Goal: Information Seeking & Learning: Stay updated

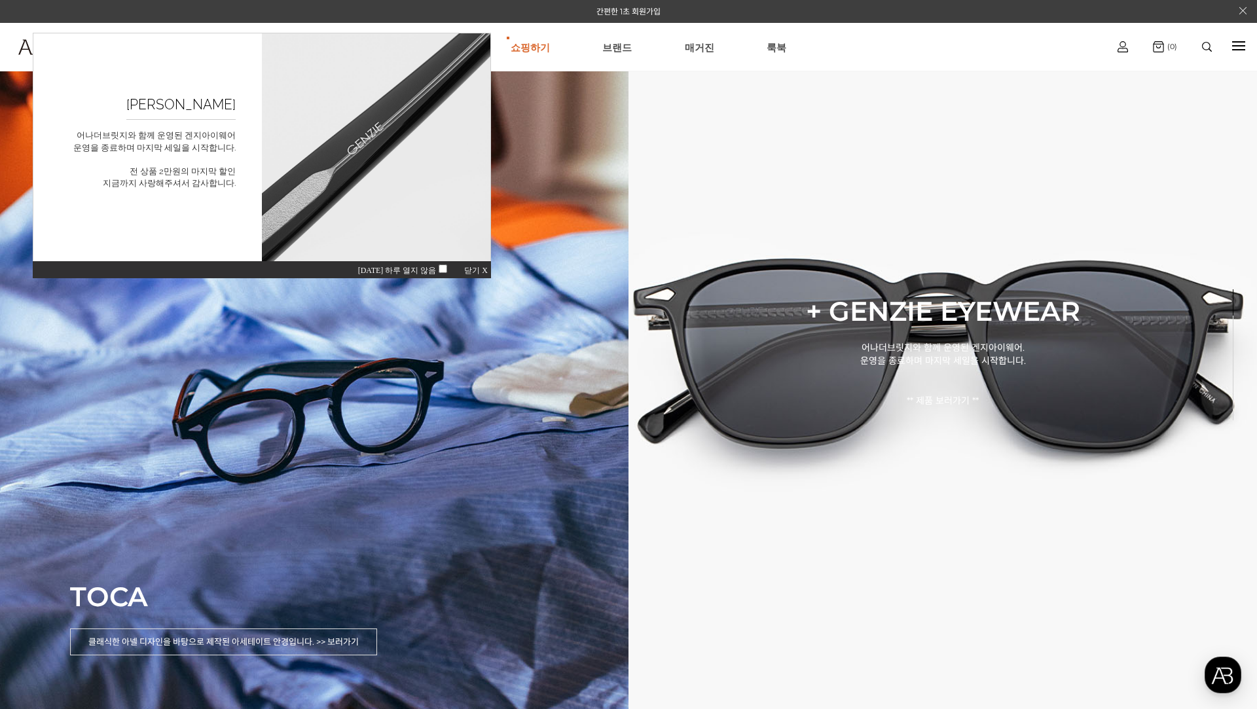
click at [485, 269] on span "닫기 X" at bounding box center [476, 270] width 24 height 9
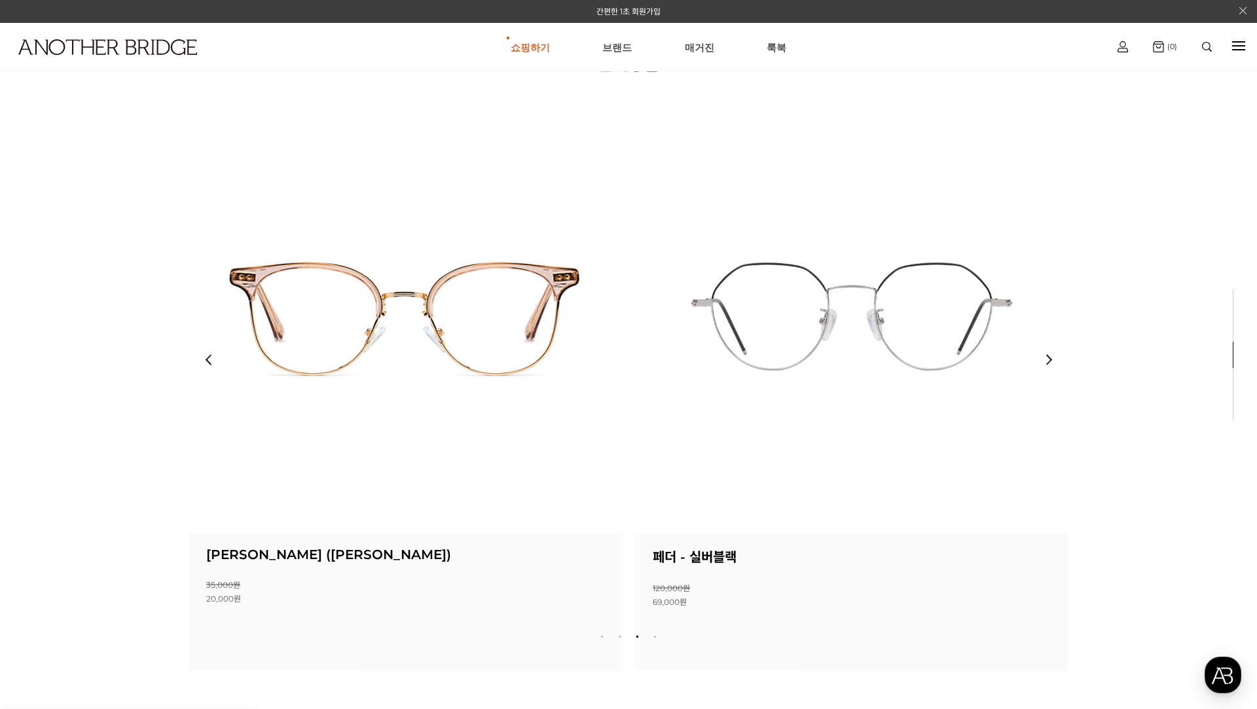
click at [1049, 359] on div "Next slide" at bounding box center [1048, 359] width 39 height 39
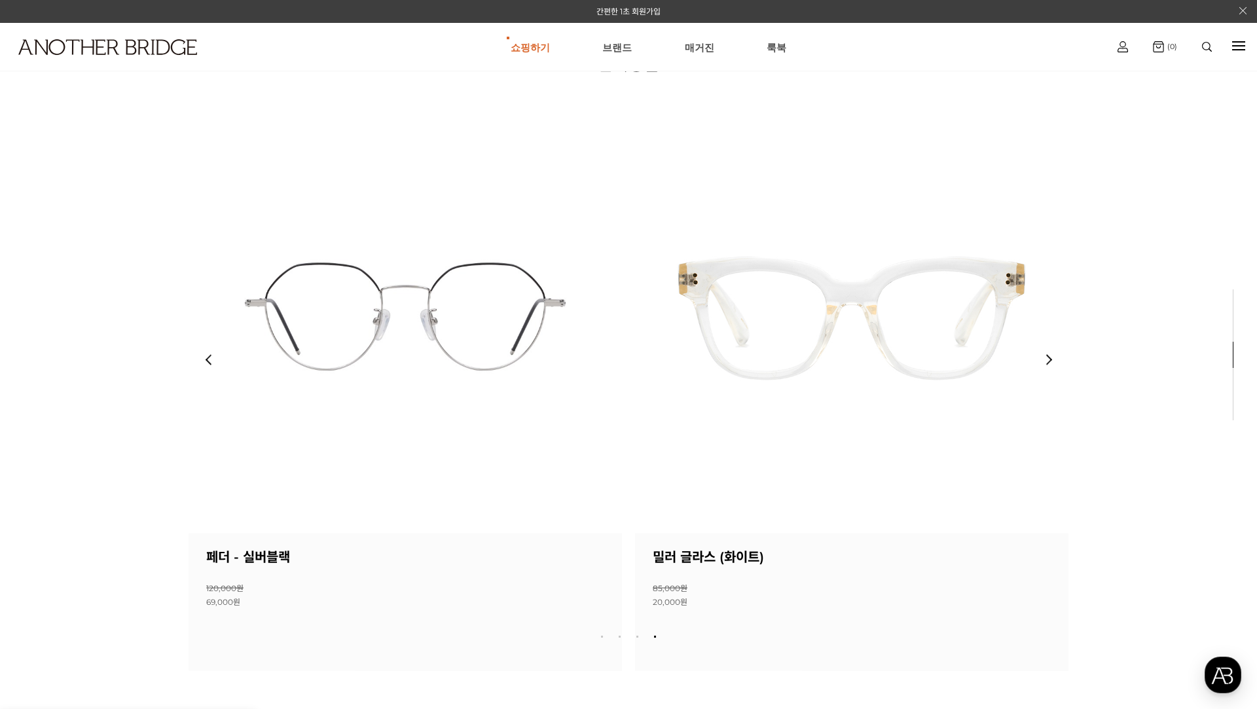
click at [1049, 359] on div "Next slide" at bounding box center [1048, 359] width 39 height 39
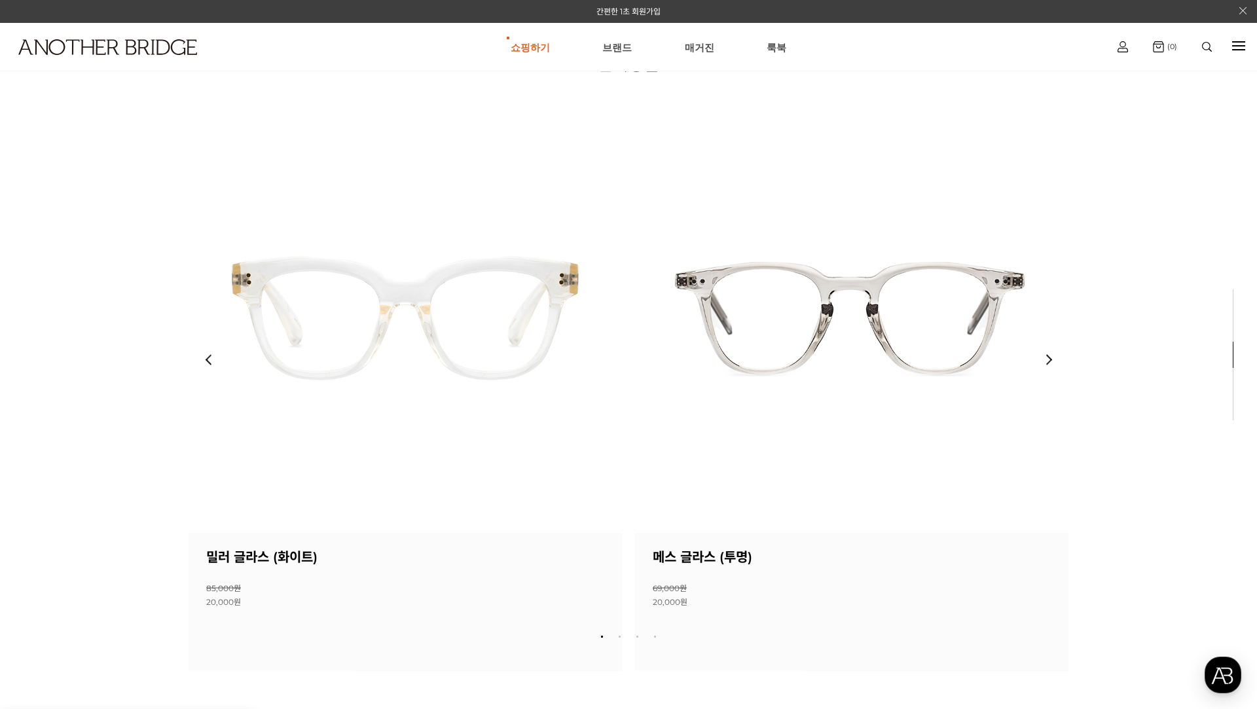
click at [1049, 359] on div "Next slide" at bounding box center [1048, 359] width 39 height 39
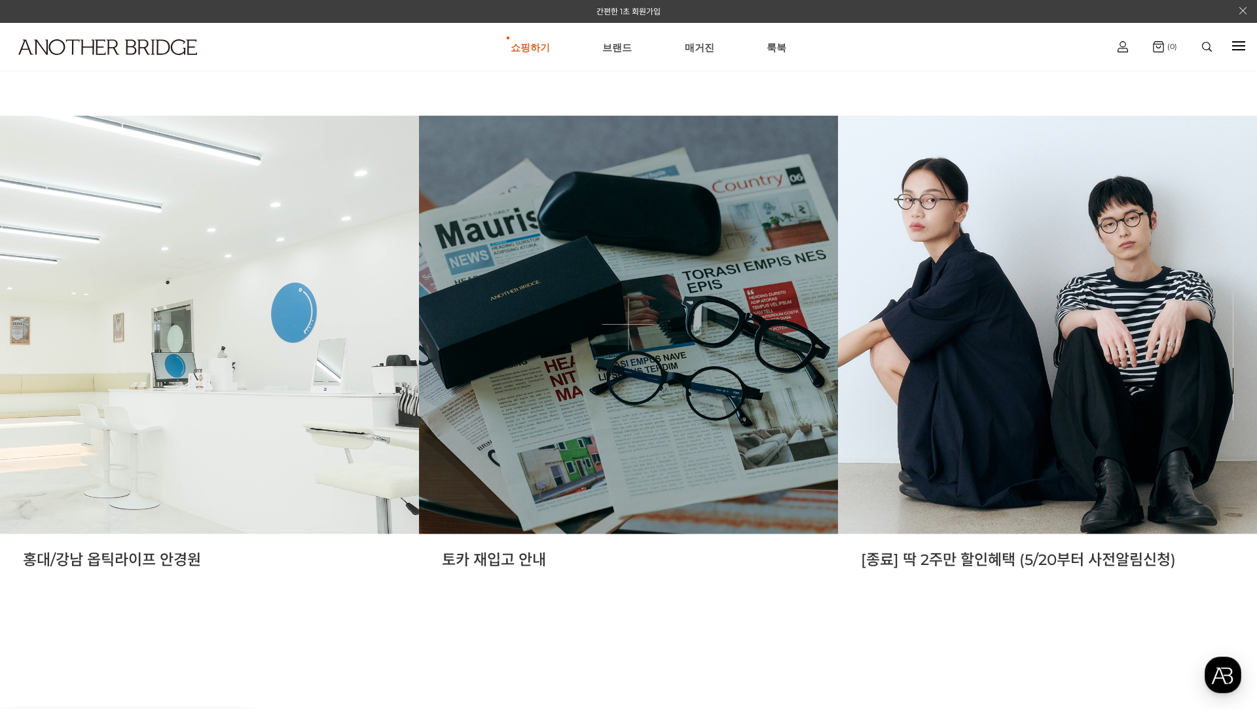
click at [690, 426] on link at bounding box center [628, 324] width 419 height 419
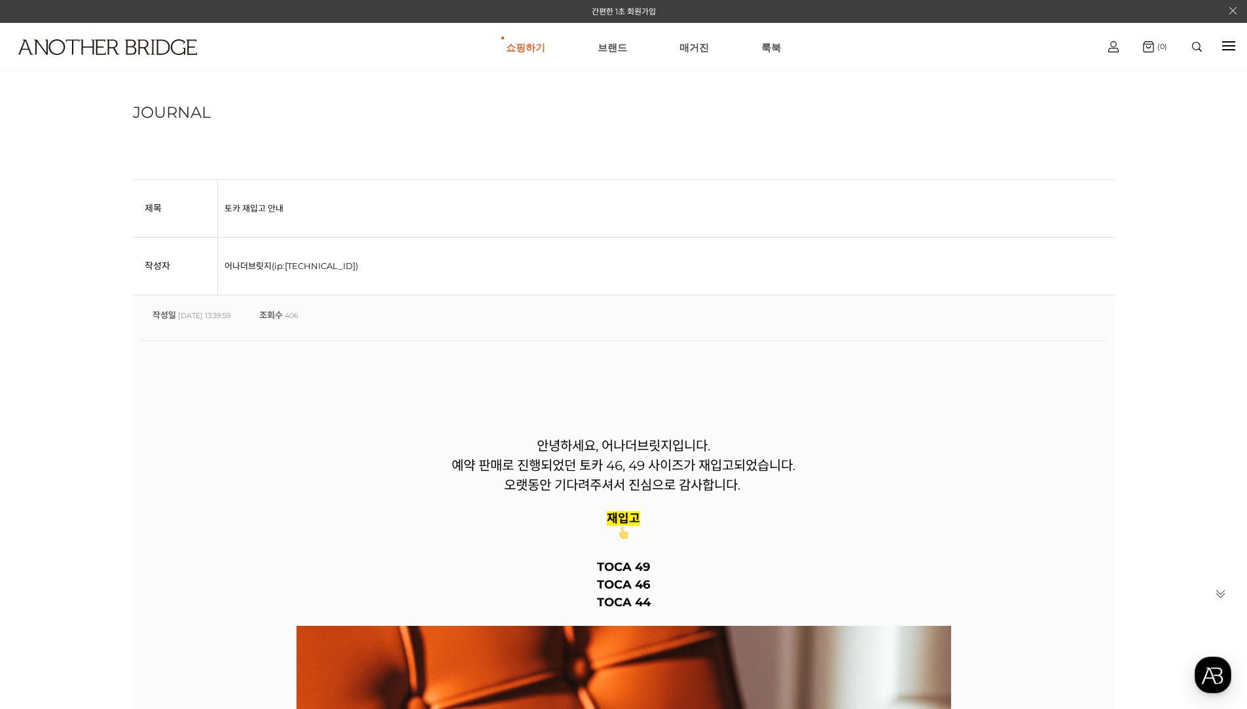
scroll to position [65, 0]
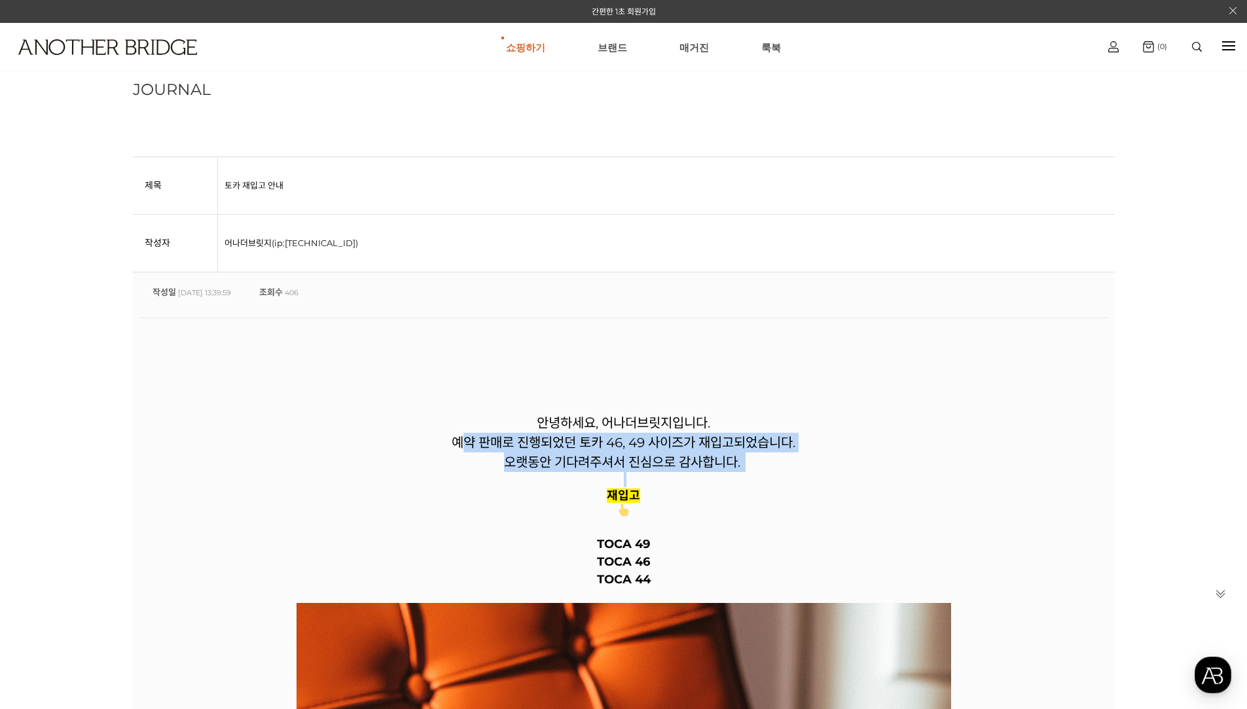
drag, startPoint x: 458, startPoint y: 435, endPoint x: 861, endPoint y: 482, distance: 405.3
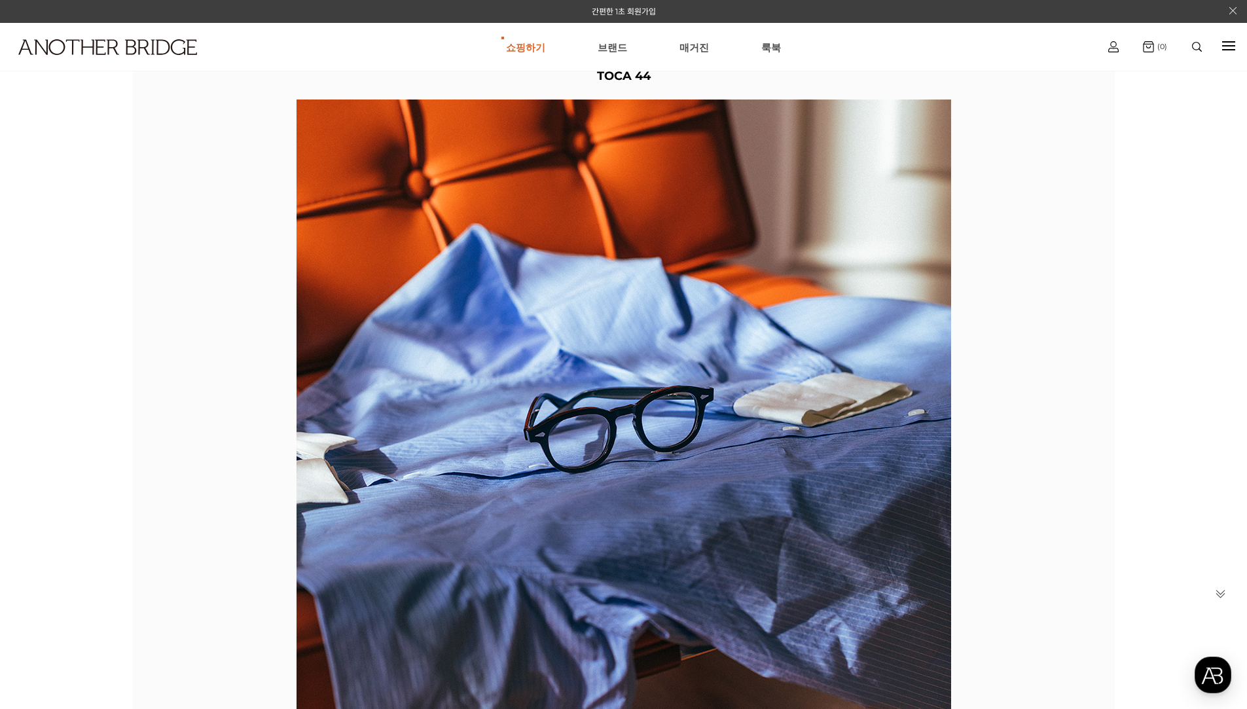
scroll to position [307, 0]
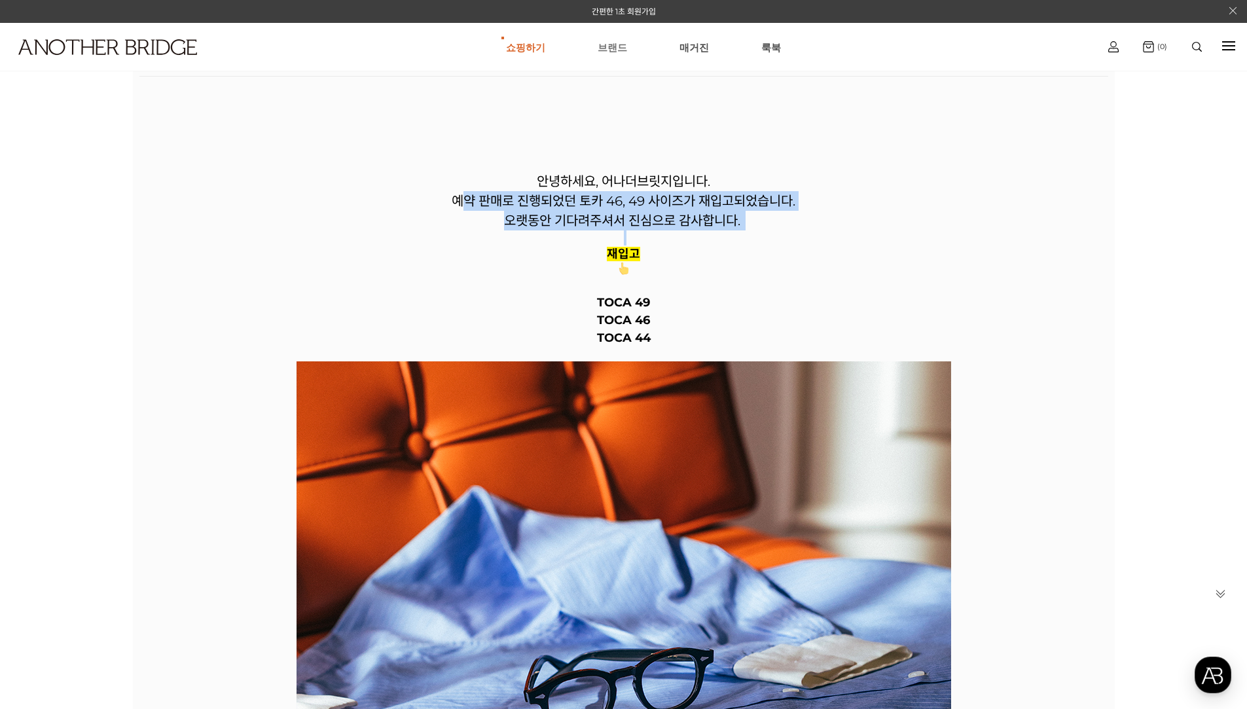
click at [616, 46] on link "브랜드" at bounding box center [612, 47] width 29 height 47
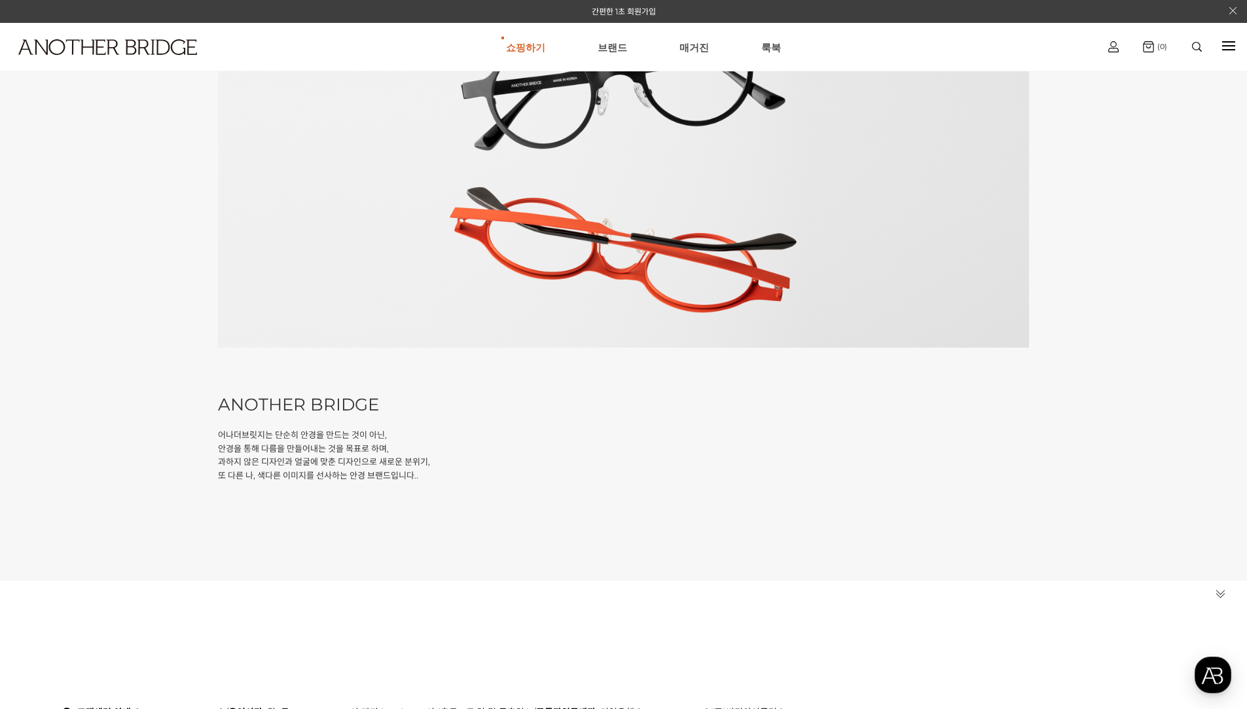
scroll to position [43, 0]
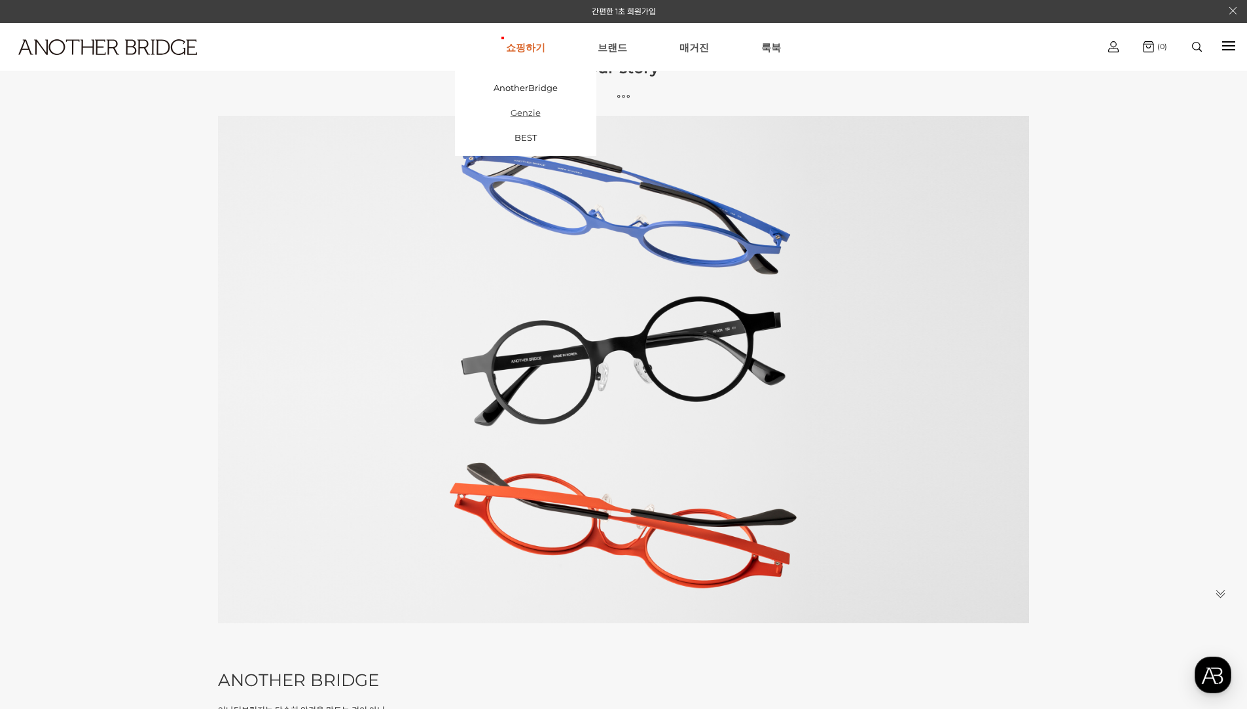
click at [523, 113] on link "Genzie" at bounding box center [525, 112] width 141 height 25
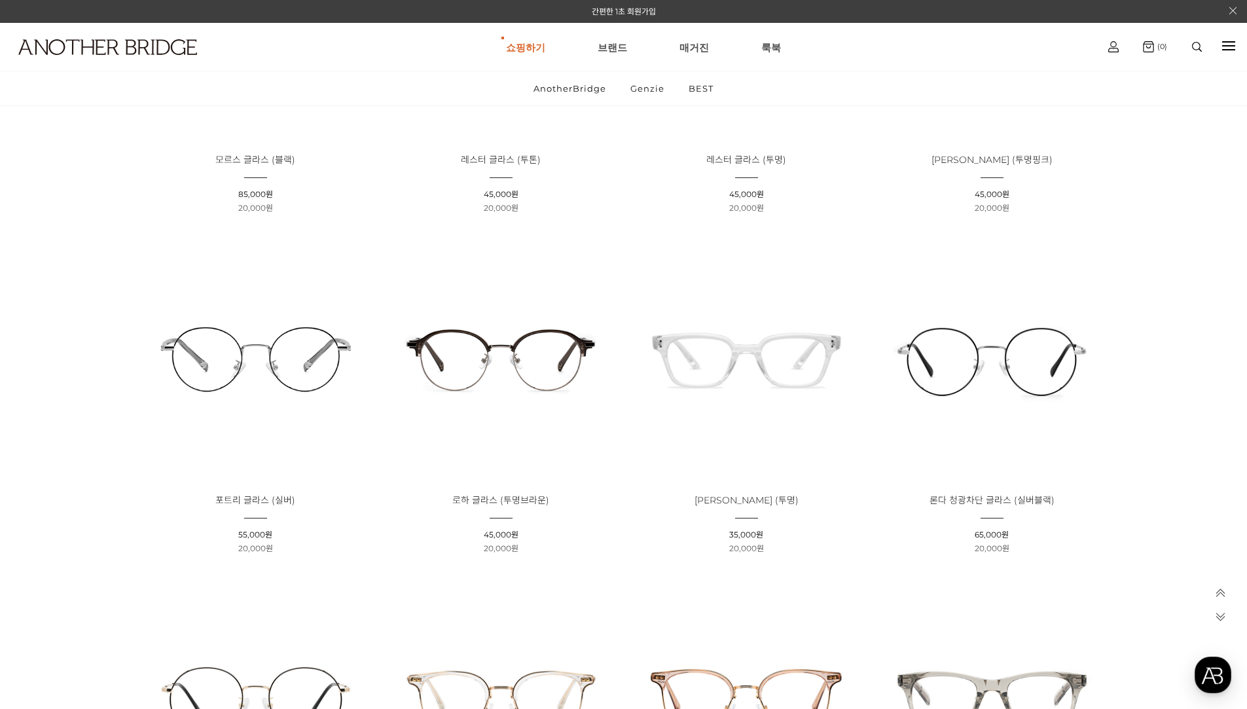
scroll to position [589, 0]
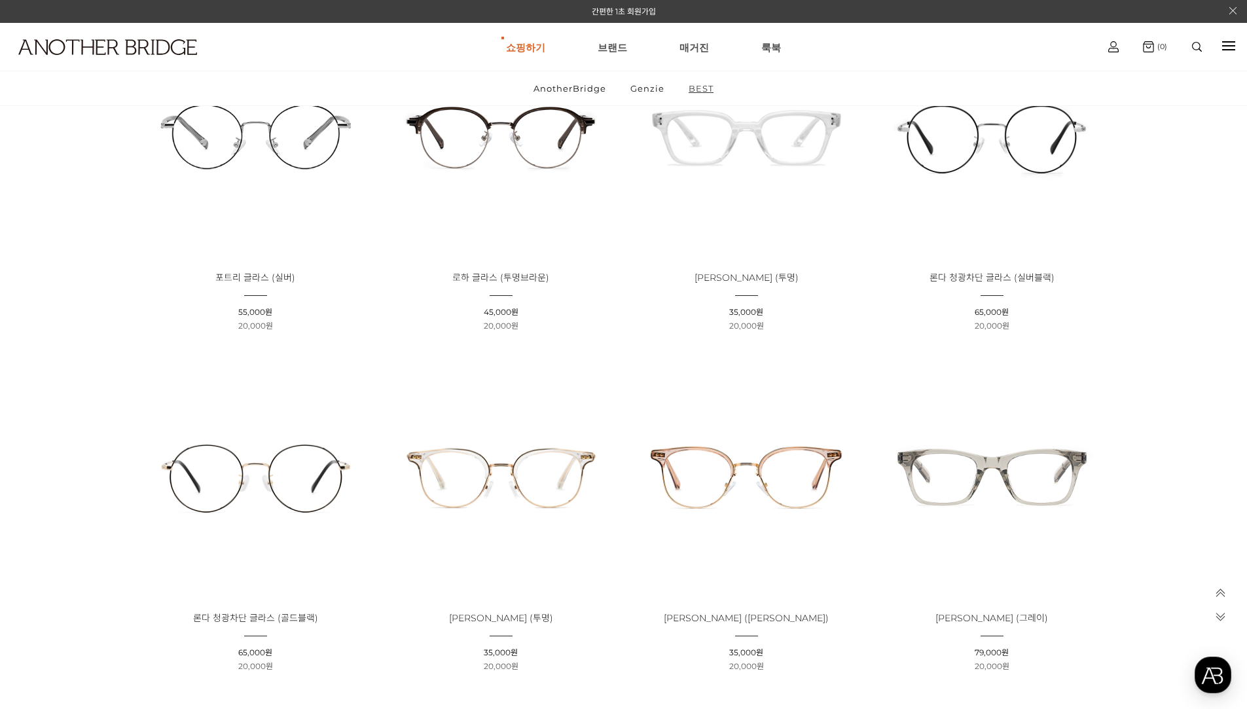
click at [702, 90] on link "BEST" at bounding box center [700, 88] width 47 height 34
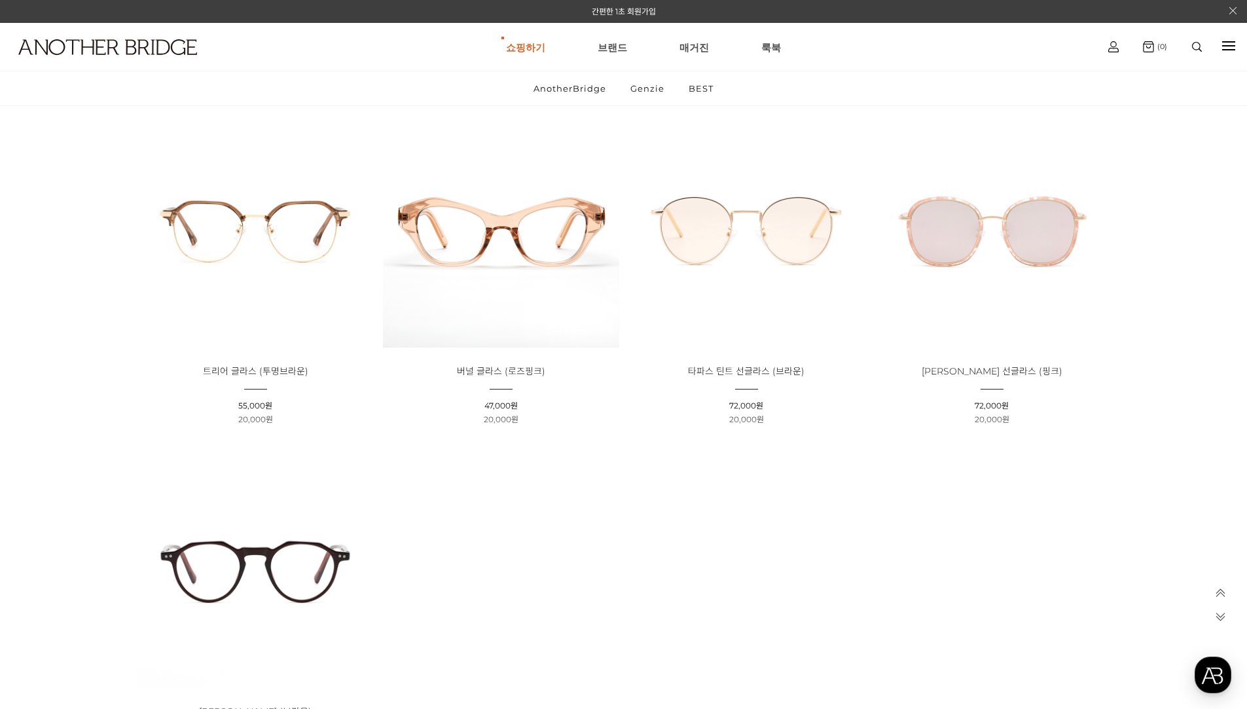
scroll to position [524, 0]
